Goal: Navigation & Orientation: Find specific page/section

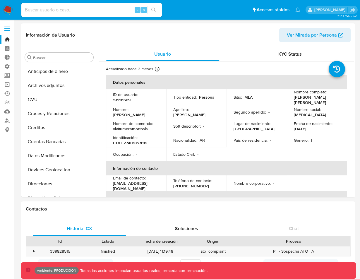
select select "10"
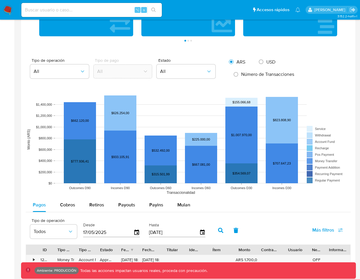
scroll to position [409, 0]
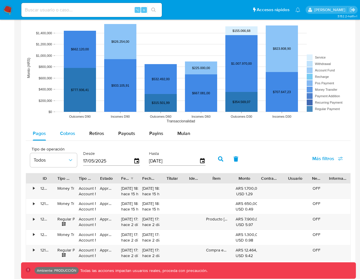
click at [71, 135] on span "Cobros" at bounding box center [67, 133] width 15 height 7
click at [94, 135] on span "Retiros" at bounding box center [96, 133] width 15 height 7
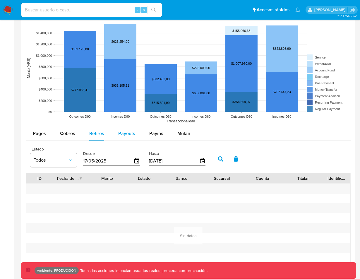
click at [125, 134] on span "Payouts" at bounding box center [126, 133] width 17 height 7
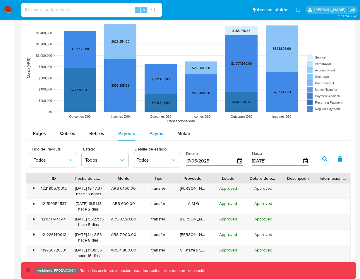
click at [159, 135] on span "Payins" at bounding box center [156, 133] width 14 height 7
select select "10"
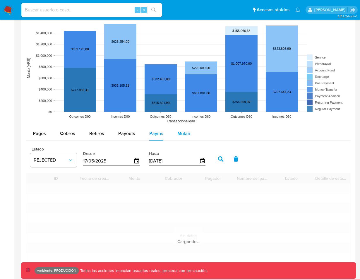
click at [182, 134] on span "Mulan" at bounding box center [183, 133] width 13 height 7
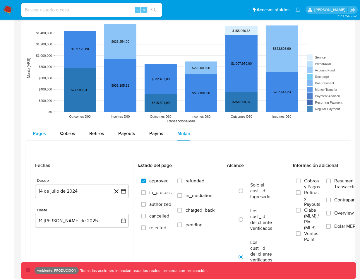
click at [41, 134] on span "Pagos" at bounding box center [39, 133] width 13 height 7
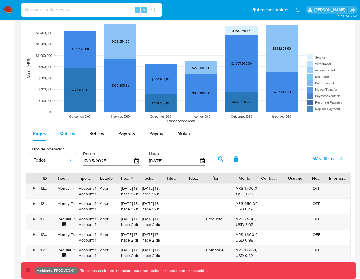
click at [65, 136] on span "Cobros" at bounding box center [67, 133] width 15 height 7
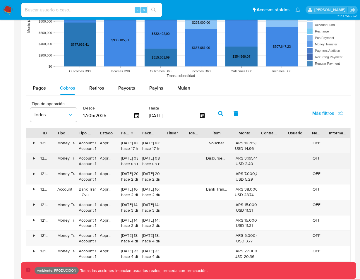
scroll to position [462, 0]
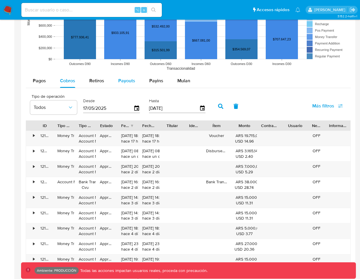
click at [127, 80] on span "Payouts" at bounding box center [126, 80] width 17 height 7
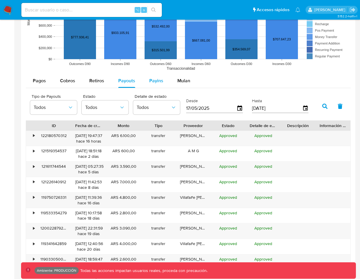
click at [160, 83] on span "Payins" at bounding box center [156, 80] width 14 height 7
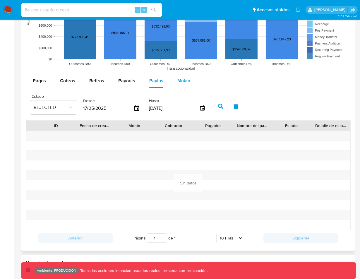
click at [186, 81] on span "Mulan" at bounding box center [183, 80] width 13 height 7
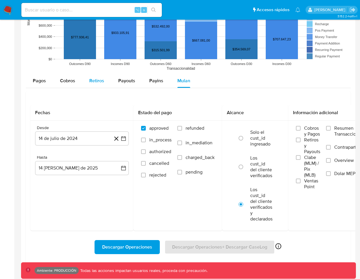
click at [94, 82] on span "Retiros" at bounding box center [96, 80] width 15 height 7
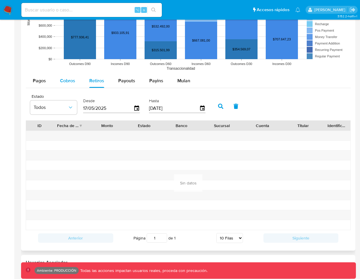
click at [53, 82] on button "Cobros" at bounding box center [67, 81] width 29 height 14
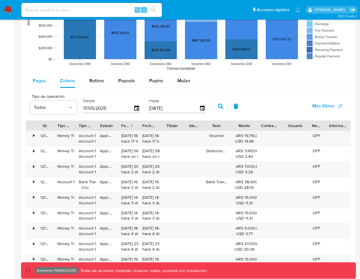
click at [34, 82] on span "Pagos" at bounding box center [39, 80] width 13 height 7
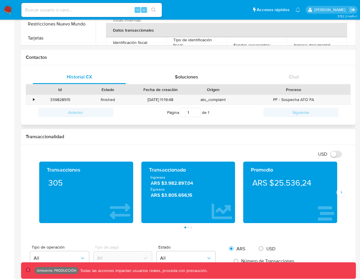
scroll to position [156, 0]
